Goal: Task Accomplishment & Management: Complete application form

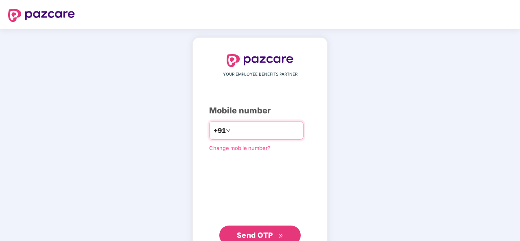
type input "**********"
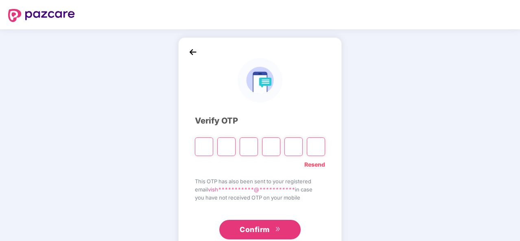
type input "*"
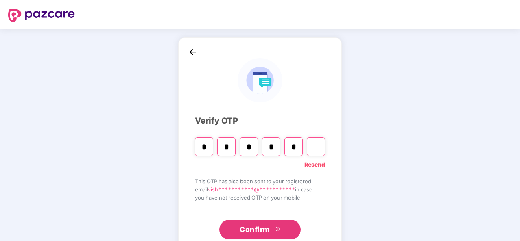
type input "*"
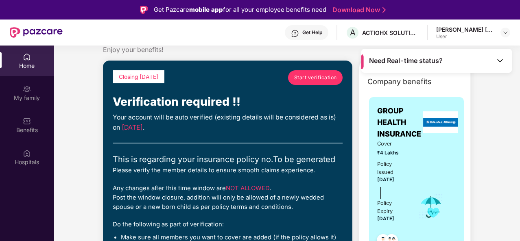
scroll to position [22, 0]
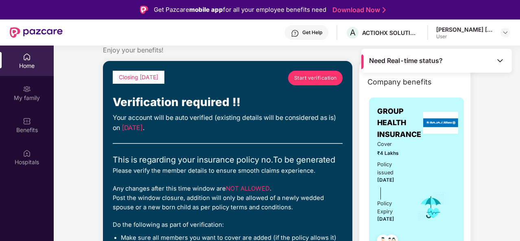
click at [305, 74] on span "Start verification" at bounding box center [315, 78] width 43 height 8
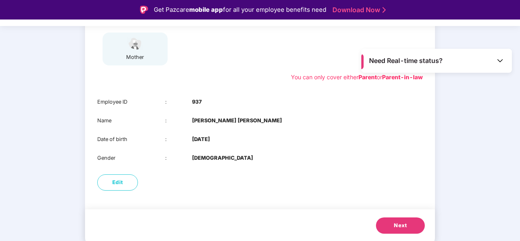
scroll to position [20, 0]
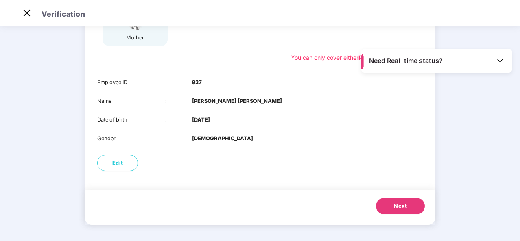
click at [398, 203] on span "Next" at bounding box center [400, 206] width 13 height 8
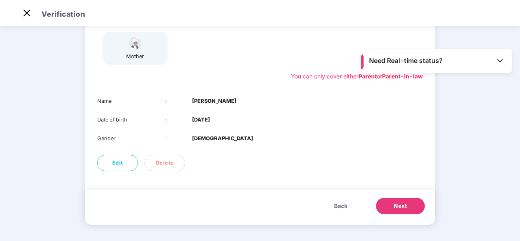
click at [398, 202] on button "Next" at bounding box center [400, 206] width 49 height 16
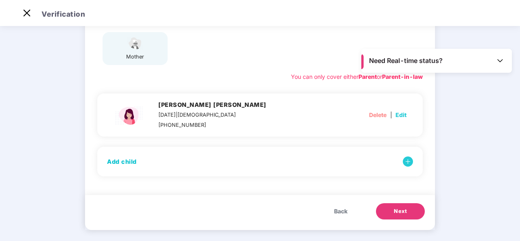
scroll to position [133, 0]
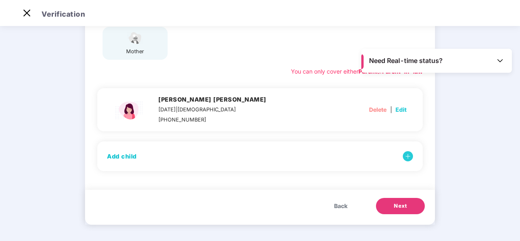
click at [404, 204] on span "Next" at bounding box center [400, 206] width 13 height 8
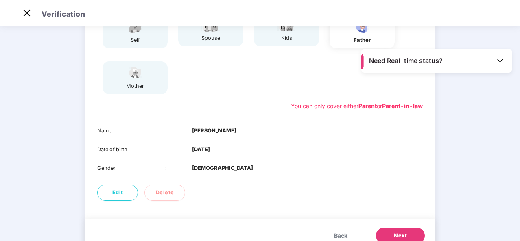
scroll to position [98, 0]
click at [333, 143] on div "Name : Shaligram Wamanrao Khandare Date of birth : 03 Sept 1950 Gender : MALE" at bounding box center [260, 150] width 350 height 62
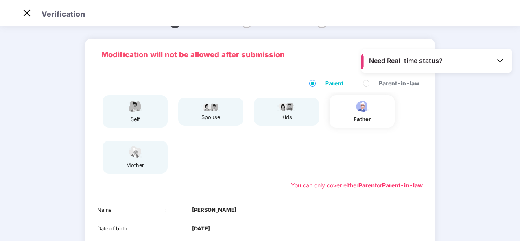
scroll to position [0, 0]
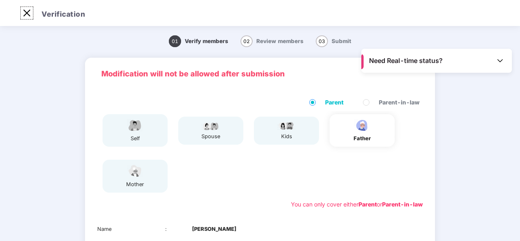
click at [29, 13] on img at bounding box center [26, 13] width 13 height 13
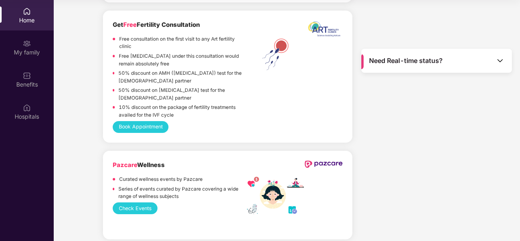
scroll to position [1592, 0]
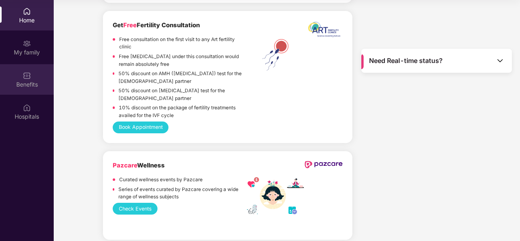
click at [22, 78] on div "Benefits" at bounding box center [27, 79] width 54 height 31
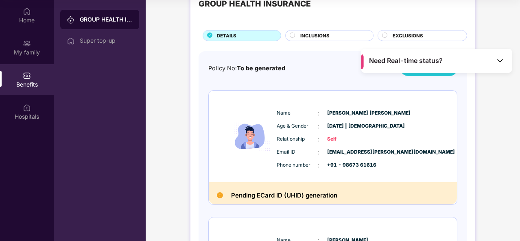
scroll to position [0, 0]
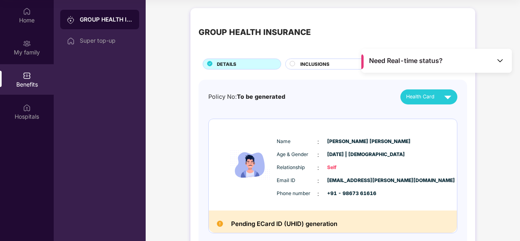
click at [320, 66] on span "INCLUSIONS" at bounding box center [315, 64] width 29 height 7
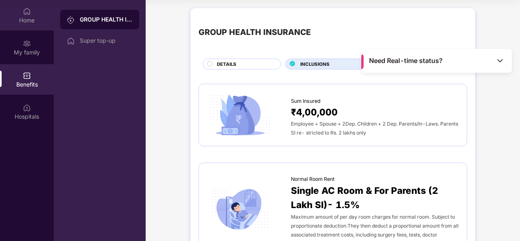
click at [30, 18] on div "Home" at bounding box center [27, 20] width 54 height 8
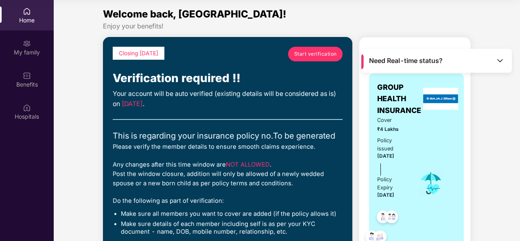
click at [326, 54] on span "Start verification" at bounding box center [315, 54] width 43 height 8
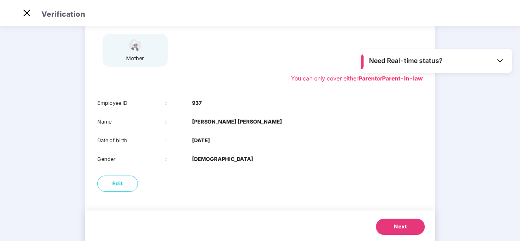
scroll to position [147, 0]
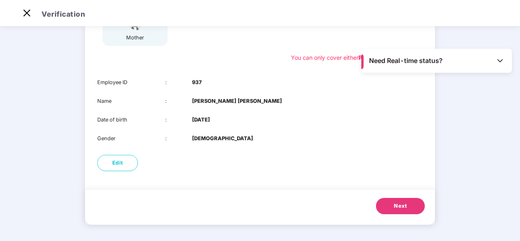
click at [405, 199] on button "Next" at bounding box center [400, 206] width 49 height 16
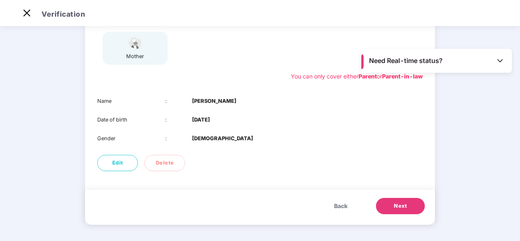
scroll to position [128, 0]
click at [411, 208] on button "Next" at bounding box center [400, 206] width 49 height 16
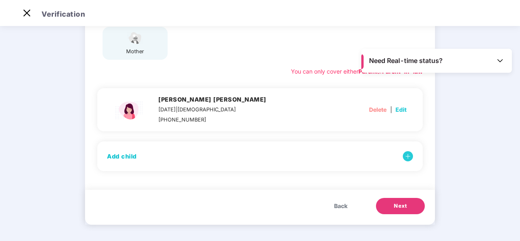
click at [411, 208] on button "Next" at bounding box center [400, 206] width 49 height 16
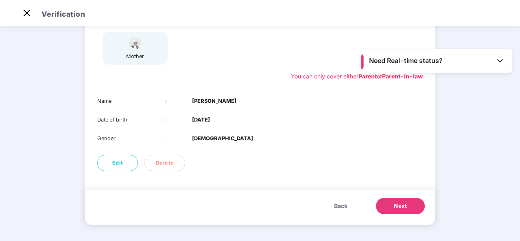
click at [398, 207] on span "Next" at bounding box center [400, 206] width 13 height 8
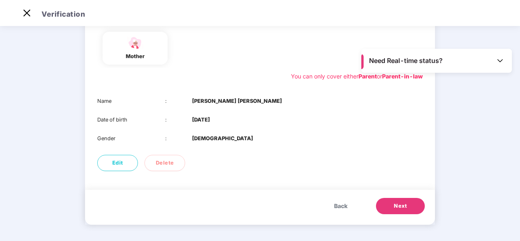
click at [339, 206] on span "Back" at bounding box center [340, 206] width 13 height 9
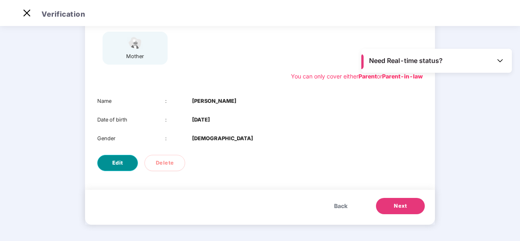
click at [118, 162] on span "Edit" at bounding box center [117, 163] width 11 height 8
select select "****"
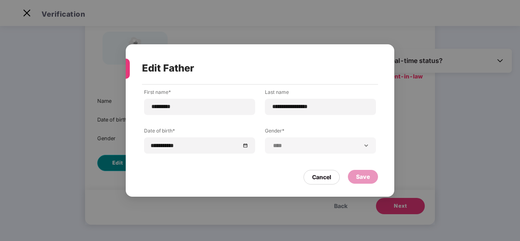
scroll to position [0, 0]
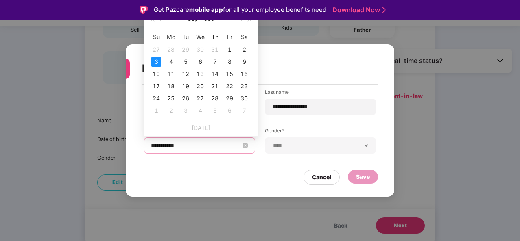
click at [168, 146] on input "**********" at bounding box center [195, 145] width 89 height 9
click at [193, 20] on button "Sep" at bounding box center [193, 19] width 11 height 16
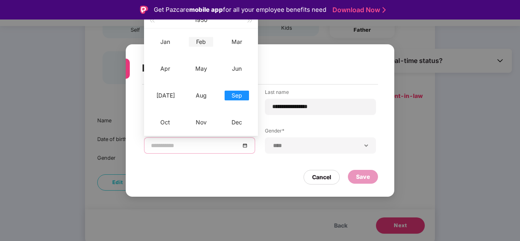
click at [197, 44] on div "Feb" at bounding box center [201, 42] width 24 height 10
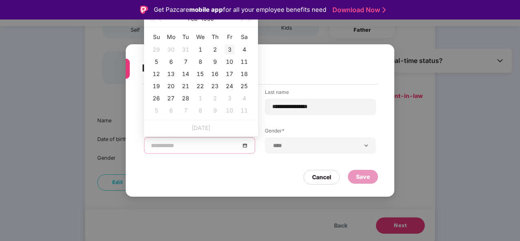
type input "**********"
click at [231, 50] on div "3" at bounding box center [230, 50] width 10 height 10
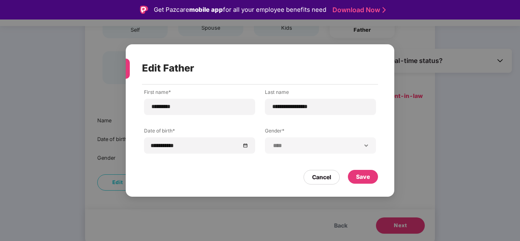
click at [382, 105] on div "**********" at bounding box center [260, 137] width 269 height 104
click at [364, 180] on div "Save" at bounding box center [363, 177] width 14 height 9
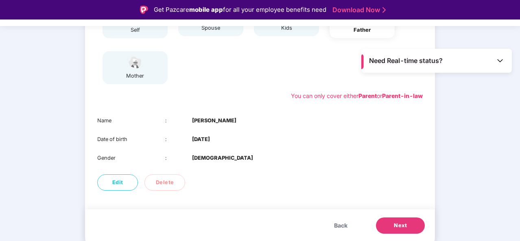
click at [397, 232] on button "Next" at bounding box center [400, 226] width 49 height 16
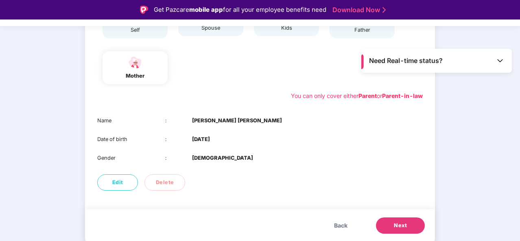
scroll to position [20, 0]
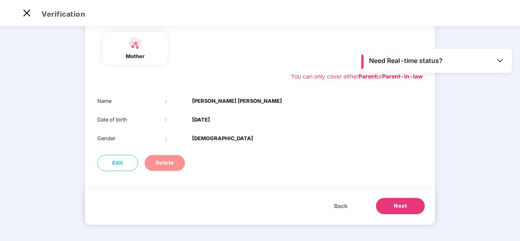
click at [169, 162] on span "Delete" at bounding box center [165, 163] width 18 height 8
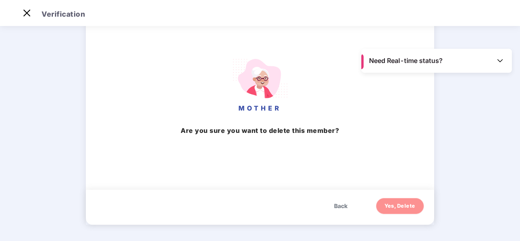
click at [396, 207] on span "Yes, Delete" at bounding box center [400, 206] width 31 height 8
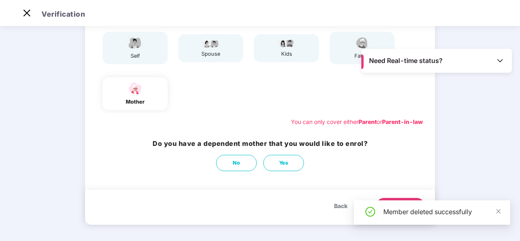
scroll to position [83, 0]
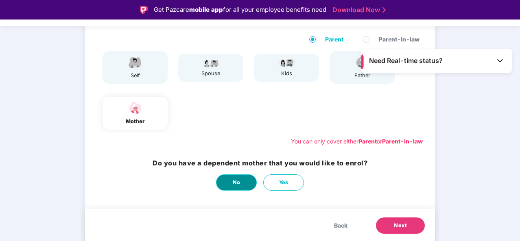
click at [232, 184] on button "No" at bounding box center [236, 183] width 41 height 16
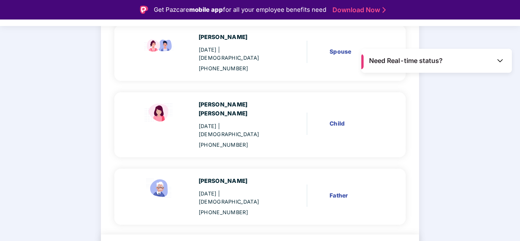
scroll to position [20, 0]
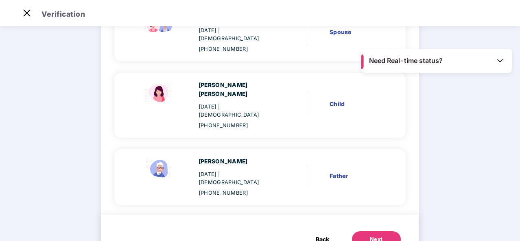
click at [380, 236] on div "Next" at bounding box center [376, 240] width 13 height 8
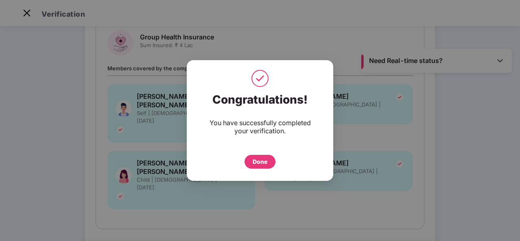
click at [270, 157] on div "Done" at bounding box center [260, 162] width 31 height 14
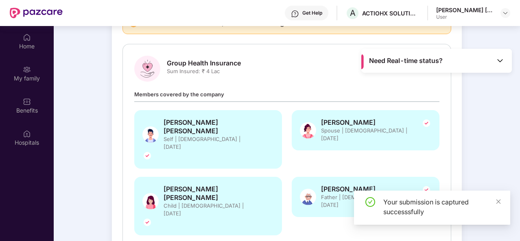
scroll to position [46, 0]
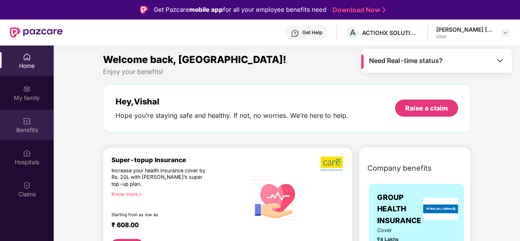
click at [29, 126] on div "Benefits" at bounding box center [27, 125] width 54 height 31
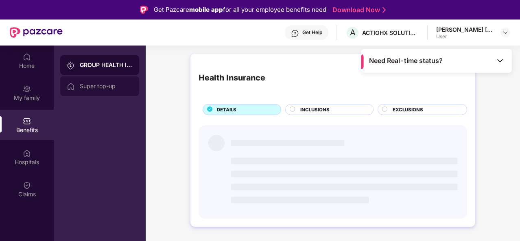
click at [100, 84] on div "Super top-up" at bounding box center [106, 86] width 53 height 7
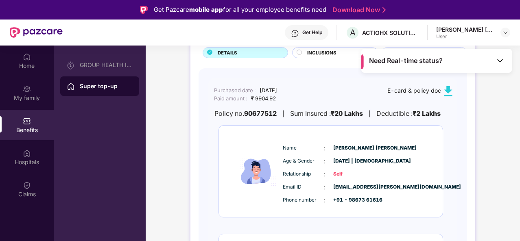
scroll to position [41, 0]
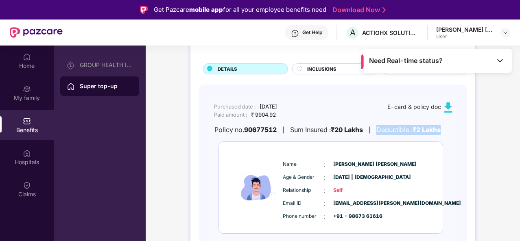
drag, startPoint x: 452, startPoint y: 130, endPoint x: 383, endPoint y: 131, distance: 69.6
click at [383, 131] on div "Policy no. 90677512 | Sum Insured : ₹20 Lakhs | Deductible : ₹2 Lakhs" at bounding box center [330, 130] width 245 height 10
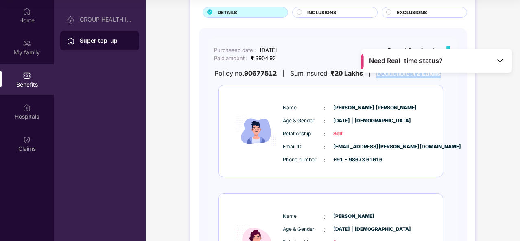
scroll to position [0, 0]
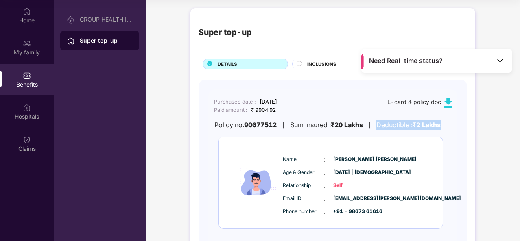
click at [500, 58] on img at bounding box center [500, 61] width 8 height 8
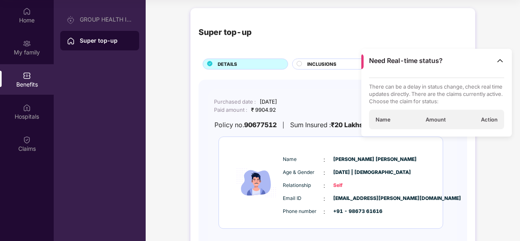
click at [499, 61] on img at bounding box center [500, 61] width 8 height 8
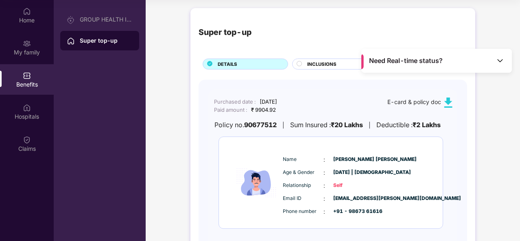
click at [328, 61] on span "INCLUSIONS" at bounding box center [321, 64] width 29 height 7
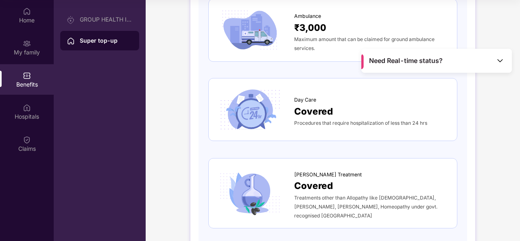
scroll to position [923, 0]
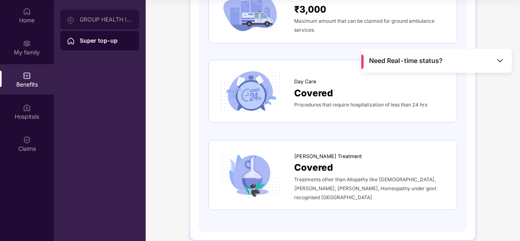
click at [102, 25] on div "GROUP HEALTH INSURANCE" at bounding box center [99, 20] width 79 height 20
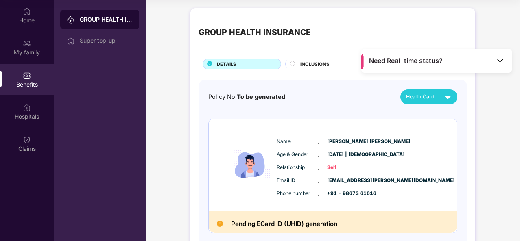
click at [309, 64] on span "INCLUSIONS" at bounding box center [315, 64] width 29 height 7
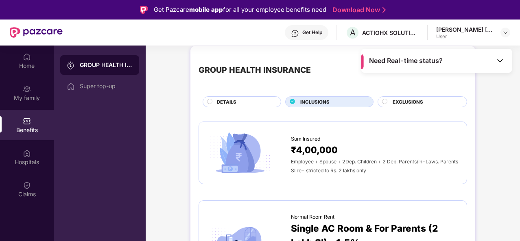
click at [448, 104] on div "EXCLUSIONS" at bounding box center [426, 103] width 74 height 9
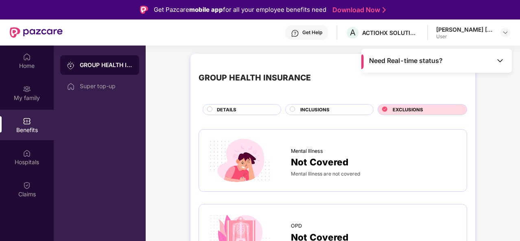
click at [326, 114] on div "INCLUSIONS" at bounding box center [332, 110] width 73 height 9
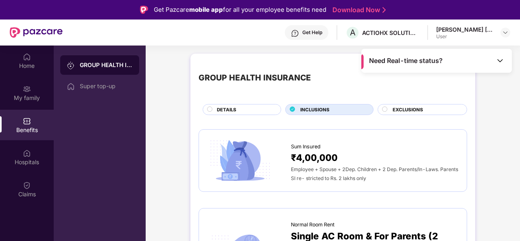
click at [502, 58] on img at bounding box center [500, 61] width 8 height 8
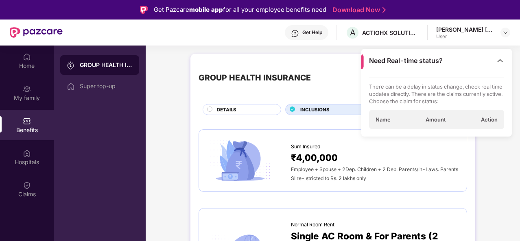
click at [312, 34] on div "Get Help" at bounding box center [313, 32] width 20 height 7
click at [499, 61] on img at bounding box center [500, 61] width 8 height 8
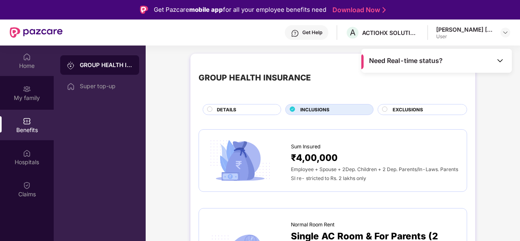
click at [26, 66] on div "Home" at bounding box center [27, 66] width 54 height 8
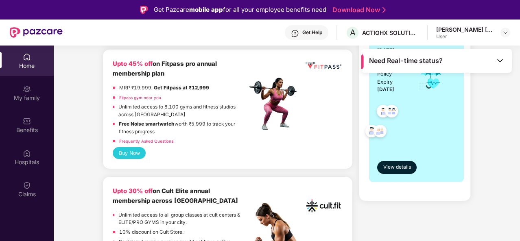
scroll to position [204, 0]
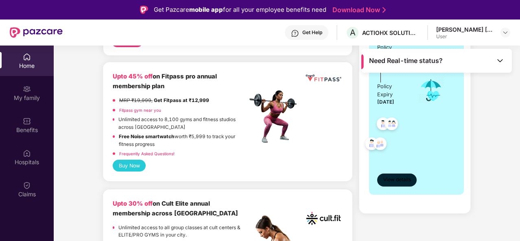
click at [386, 183] on span "View details" at bounding box center [398, 180] width 28 height 8
